Goal: Information Seeking & Learning: Compare options

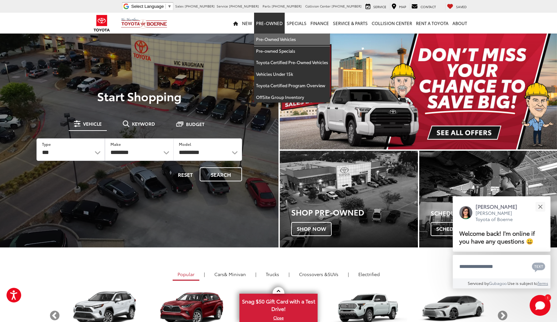
click at [266, 41] on link "Pre-Owned Vehicles" at bounding box center [292, 40] width 76 height 12
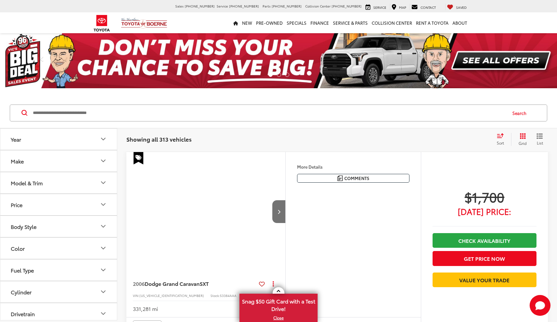
click at [90, 183] on button "Model & Trim" at bounding box center [58, 182] width 117 height 21
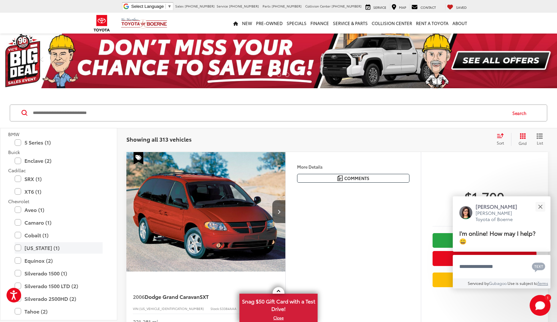
click at [51, 245] on label "Colorado (1)" at bounding box center [59, 247] width 88 height 11
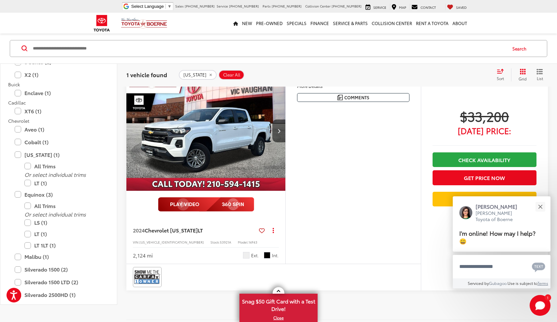
scroll to position [81, 0]
click at [281, 130] on button "Next image" at bounding box center [278, 131] width 13 height 23
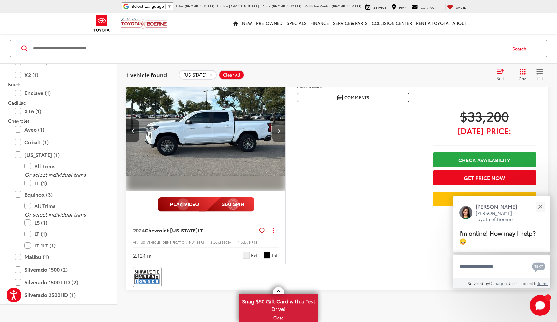
click at [281, 130] on button "Next image" at bounding box center [278, 131] width 13 height 23
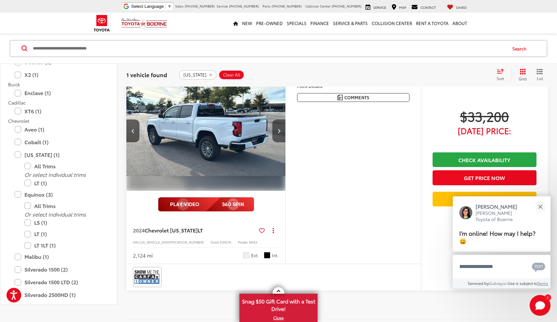
click at [281, 130] on button "Next image" at bounding box center [278, 131] width 13 height 23
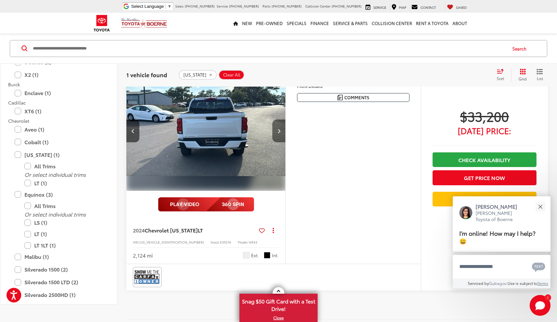
click at [281, 130] on button "Next image" at bounding box center [278, 131] width 13 height 23
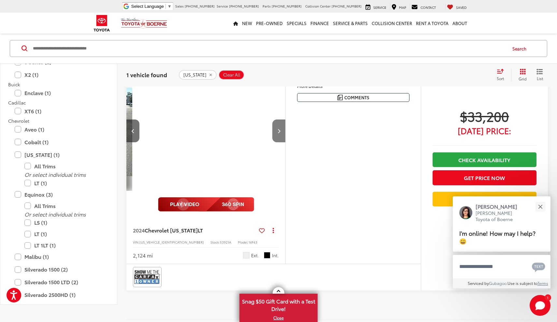
scroll to position [0, 640]
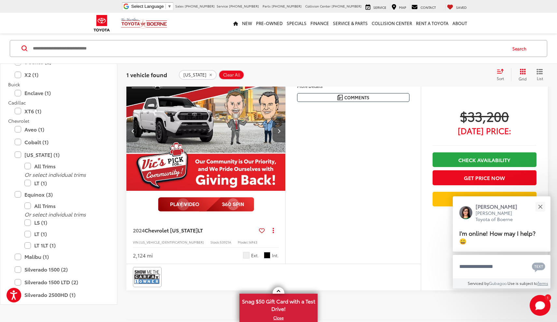
click at [132, 131] on icon "Previous image" at bounding box center [133, 131] width 3 height 5
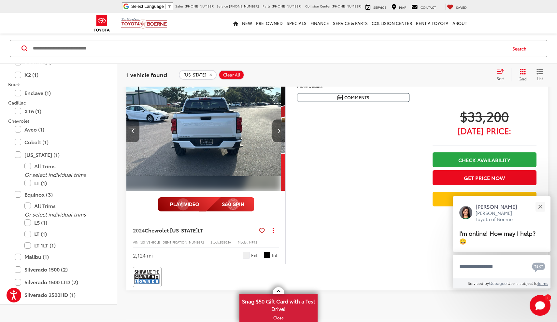
scroll to position [0, 480]
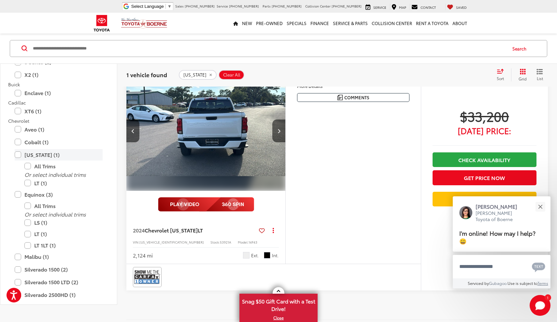
click at [18, 154] on label "Colorado (1)" at bounding box center [59, 154] width 88 height 11
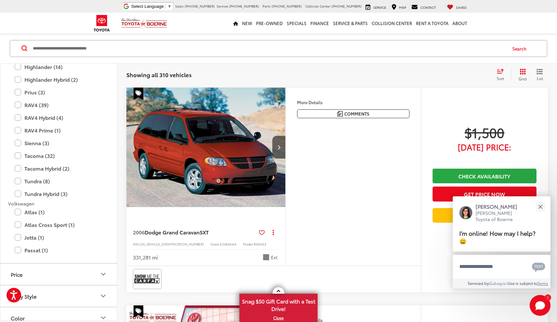
scroll to position [1313, 0]
click at [17, 149] on label "Tacoma (32)" at bounding box center [59, 154] width 88 height 11
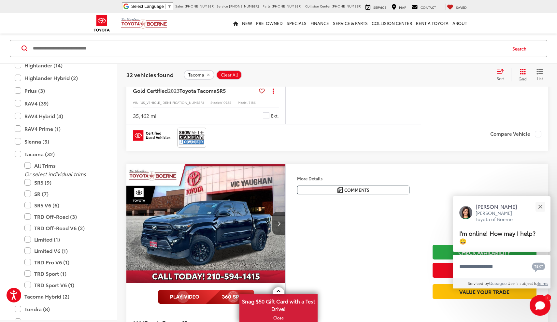
scroll to position [1947, 0]
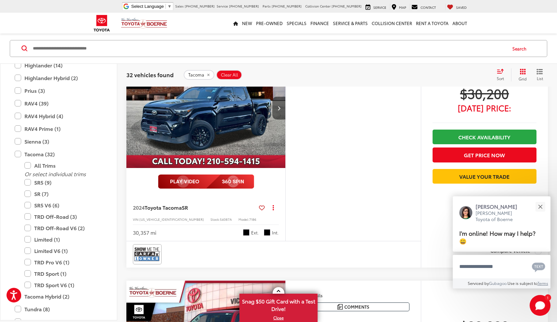
click at [280, 114] on button "Next image" at bounding box center [278, 108] width 13 height 23
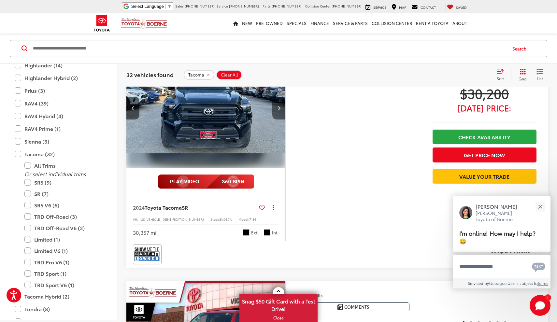
click at [280, 114] on button "Next image" at bounding box center [278, 108] width 13 height 23
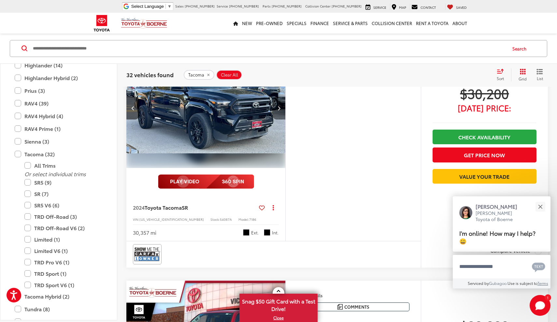
click at [280, 114] on button "Next image" at bounding box center [278, 108] width 13 height 23
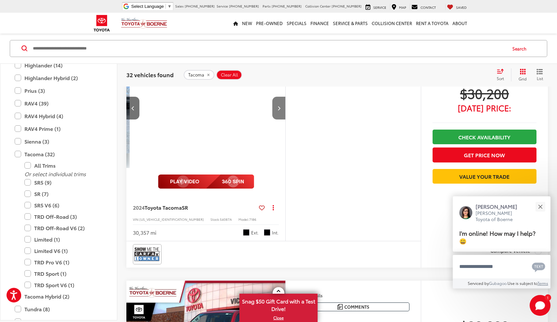
scroll to position [0, 480]
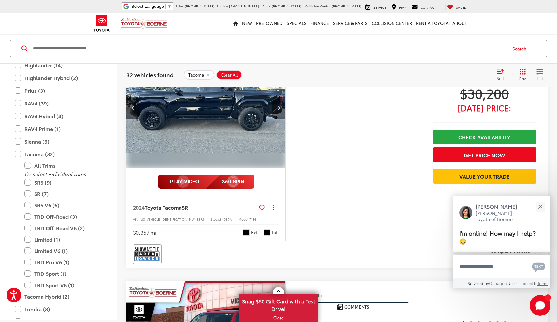
click at [280, 114] on button "Next image" at bounding box center [278, 108] width 13 height 23
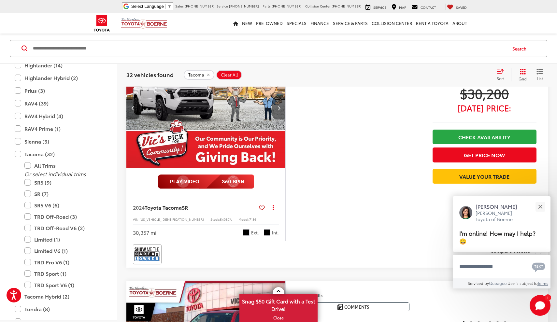
click at [280, 114] on button "Next image" at bounding box center [278, 108] width 13 height 23
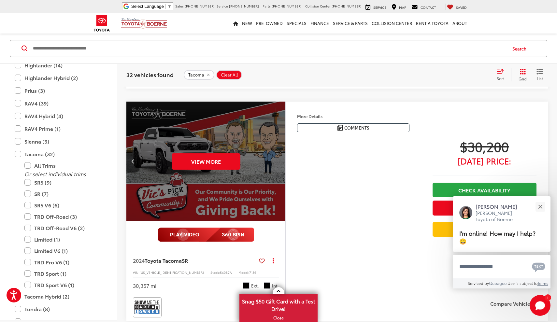
scroll to position [1889, 0]
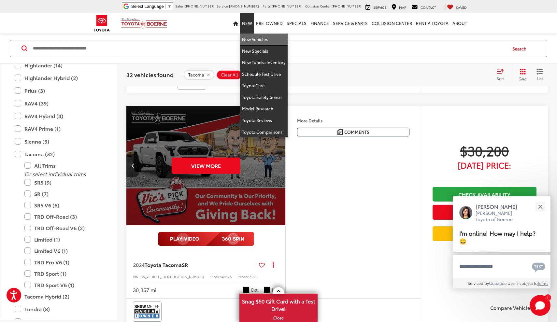
click at [251, 40] on link "New Vehicles" at bounding box center [264, 40] width 48 height 12
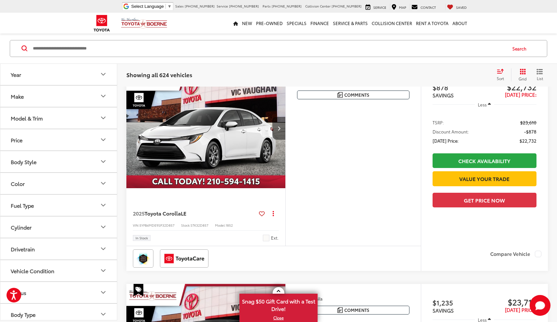
click at [283, 137] on button "Next image" at bounding box center [278, 128] width 13 height 23
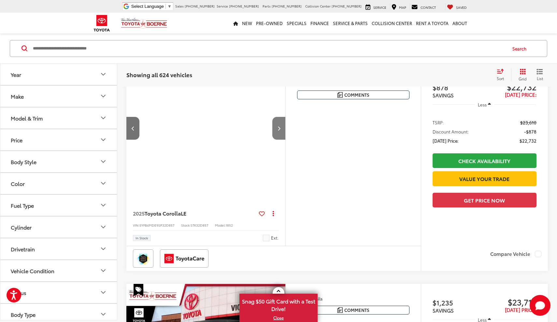
click at [283, 137] on button "Next image" at bounding box center [278, 128] width 13 height 23
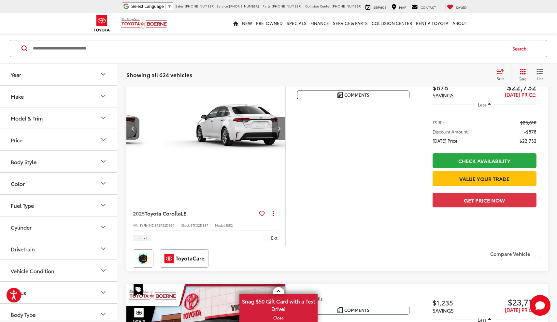
click at [283, 137] on button "Next image" at bounding box center [278, 128] width 13 height 23
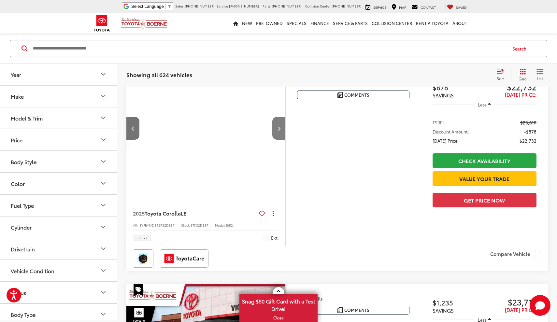
click at [283, 137] on button "Next image" at bounding box center [278, 128] width 13 height 23
click at [283, 137] on div "View More" at bounding box center [343, 129] width 160 height 120
click at [283, 137] on div "View More" at bounding box center [210, 129] width 160 height 120
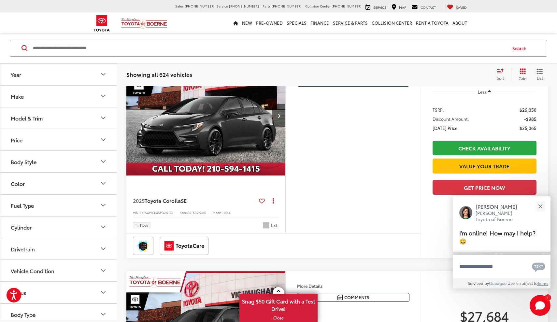
scroll to position [754, 0]
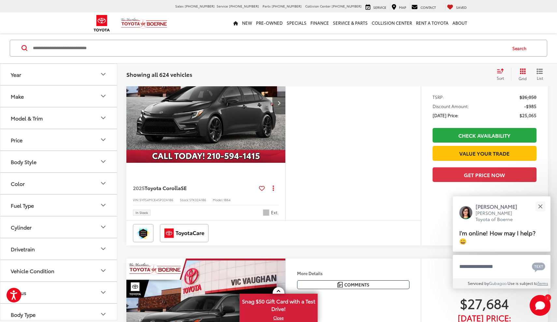
click at [277, 114] on button "Next image" at bounding box center [278, 103] width 13 height 23
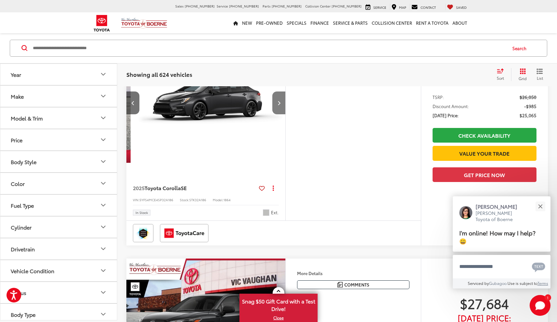
click at [277, 114] on button "Next image" at bounding box center [278, 103] width 13 height 23
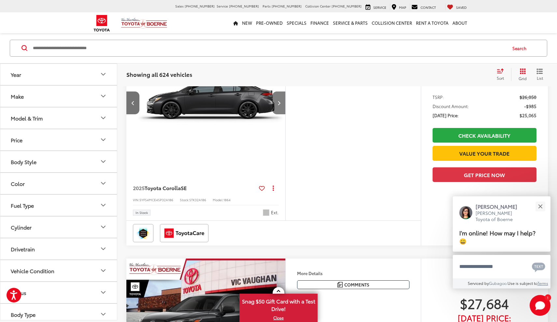
click at [277, 114] on button "Next image" at bounding box center [278, 103] width 13 height 23
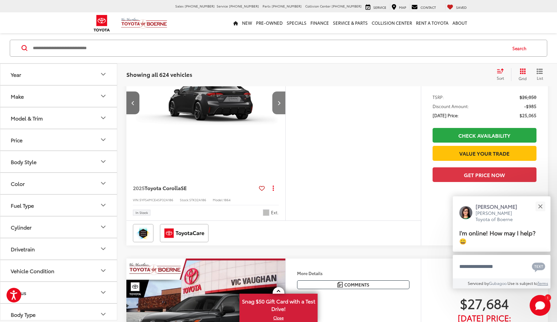
click at [277, 114] on button "Next image" at bounding box center [278, 103] width 13 height 23
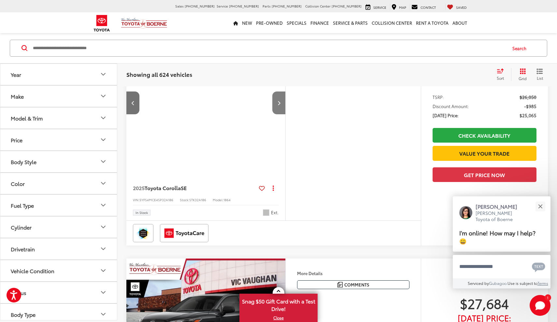
scroll to position [0, 640]
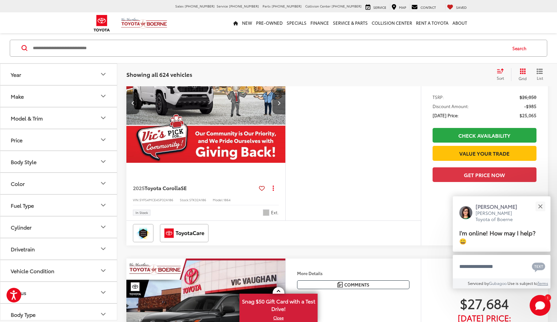
click at [79, 124] on button "Model & Trim" at bounding box center [58, 118] width 117 height 21
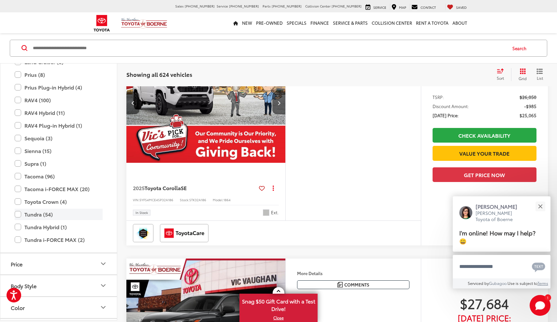
scroll to position [244, 0]
click at [17, 213] on label "Tundra (54)" at bounding box center [59, 213] width 88 height 11
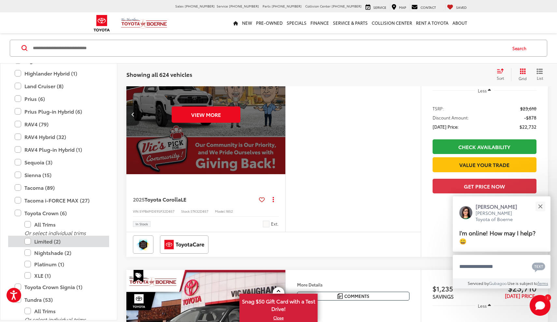
scroll to position [65, 0]
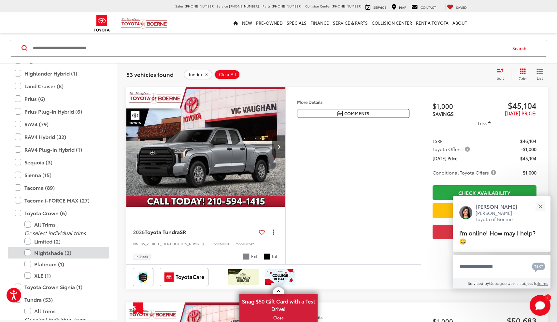
click at [28, 254] on label "Nightshade (2)" at bounding box center [63, 252] width 78 height 11
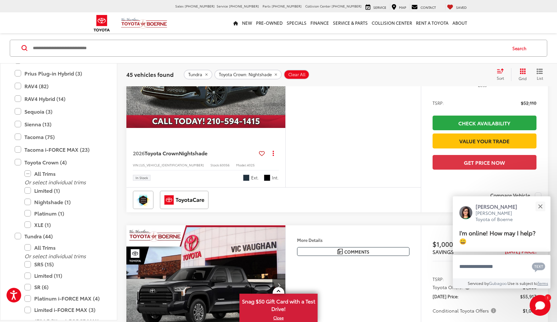
scroll to position [822, 0]
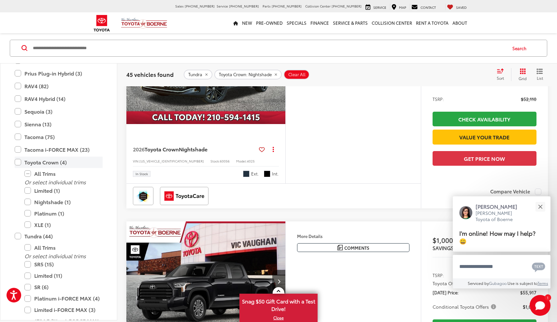
click at [17, 163] on label "Toyota Crown (4)" at bounding box center [59, 162] width 88 height 11
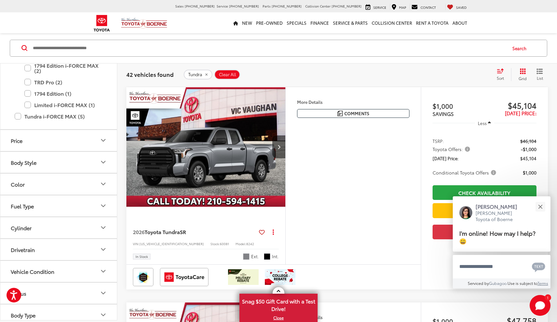
scroll to position [472, 0]
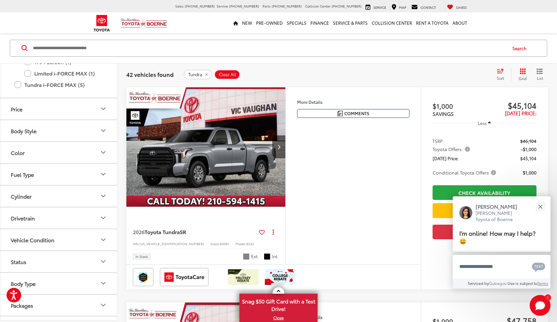
click at [83, 129] on button "Body Style" at bounding box center [58, 130] width 117 height 21
click at [13, 169] on label "CrewMax (14)" at bounding box center [27, 168] width 39 height 11
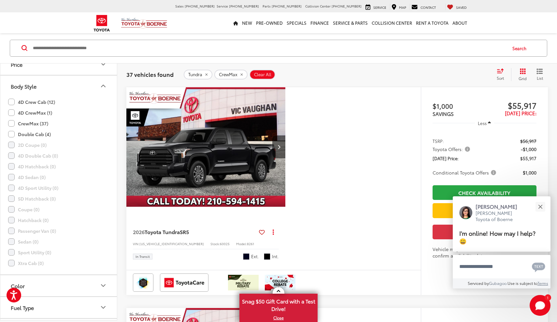
scroll to position [438, 0]
click at [12, 128] on label "CrewMax (37)" at bounding box center [28, 128] width 40 height 11
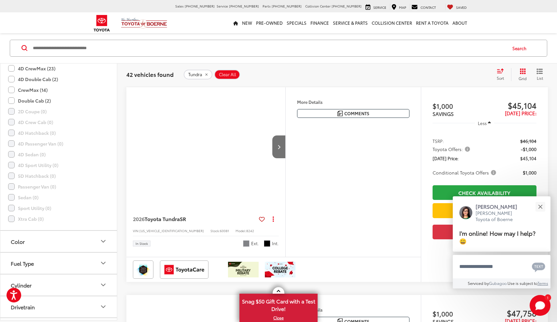
click at [14, 70] on label "4D CrewMax (23)" at bounding box center [31, 68] width 47 height 11
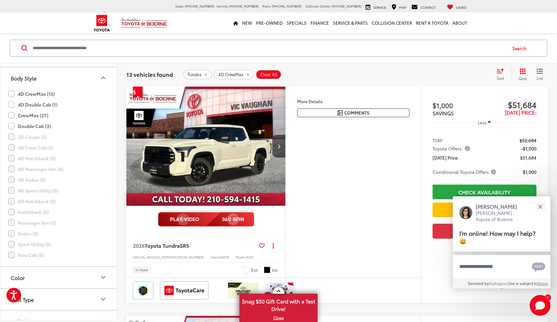
scroll to position [295, 0]
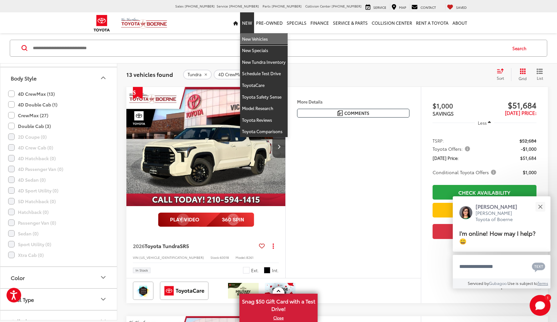
click at [257, 40] on link "New Vehicles" at bounding box center [264, 39] width 48 height 12
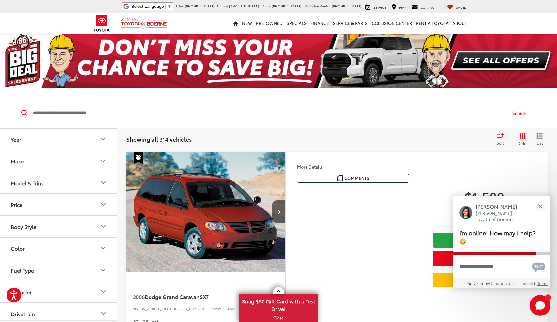
click at [57, 185] on button "Model & Trim" at bounding box center [58, 182] width 117 height 21
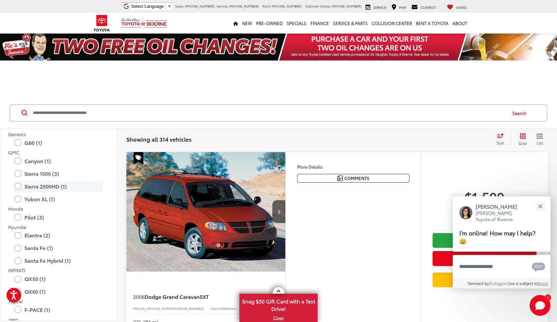
scroll to position [480, 0]
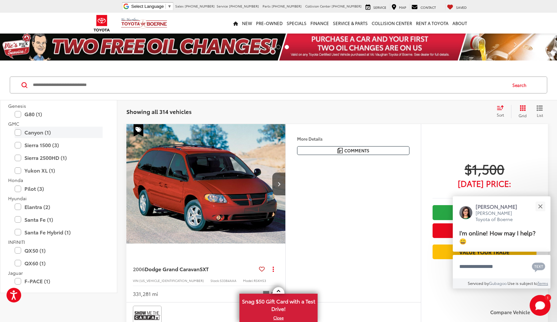
click at [39, 127] on label "Canyon (1)" at bounding box center [59, 132] width 88 height 11
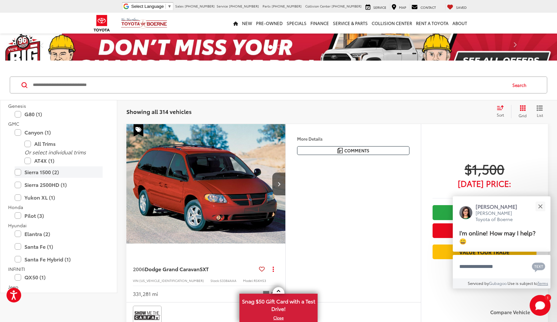
click at [37, 173] on label "Sierra 1500 (2)" at bounding box center [59, 171] width 88 height 11
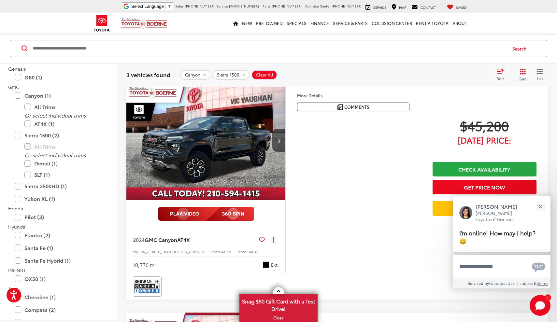
scroll to position [300, 0]
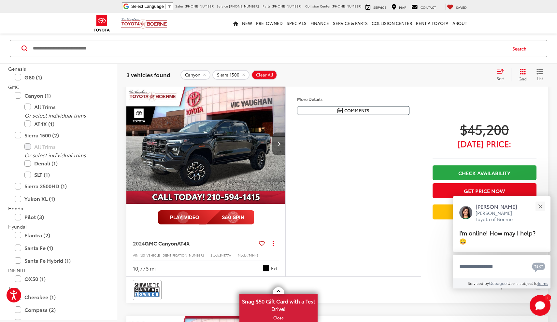
click at [278, 147] on button "Next image" at bounding box center [278, 144] width 13 height 23
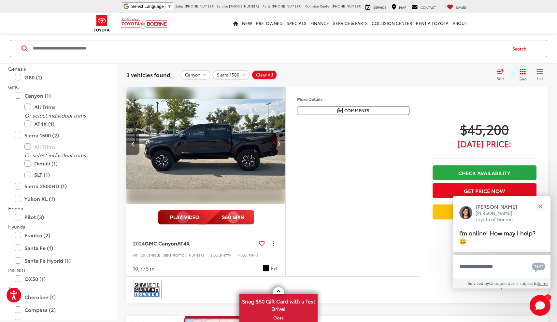
click at [278, 147] on button "Next image" at bounding box center [278, 144] width 13 height 23
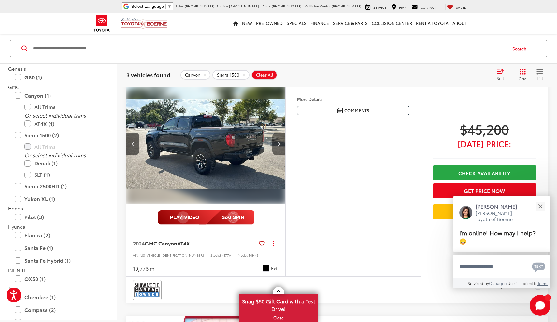
click at [278, 147] on button "Next image" at bounding box center [278, 144] width 13 height 23
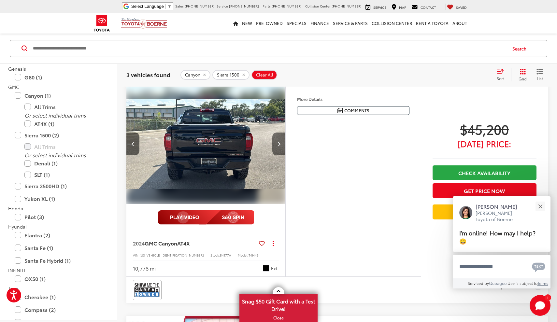
click at [278, 147] on button "Next image" at bounding box center [278, 144] width 13 height 23
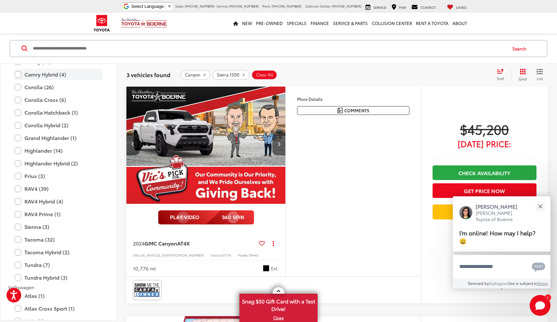
scroll to position [1197, 0]
click at [17, 259] on label "Tundra (7)" at bounding box center [59, 264] width 88 height 11
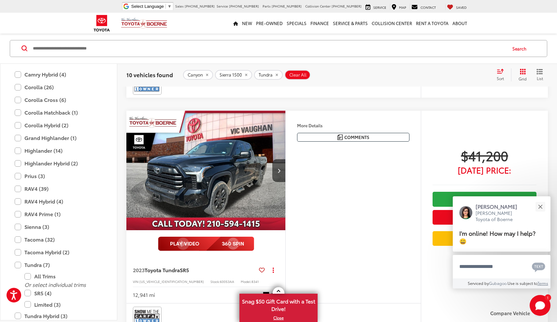
scroll to position [507, 0]
